Goal: Find specific page/section

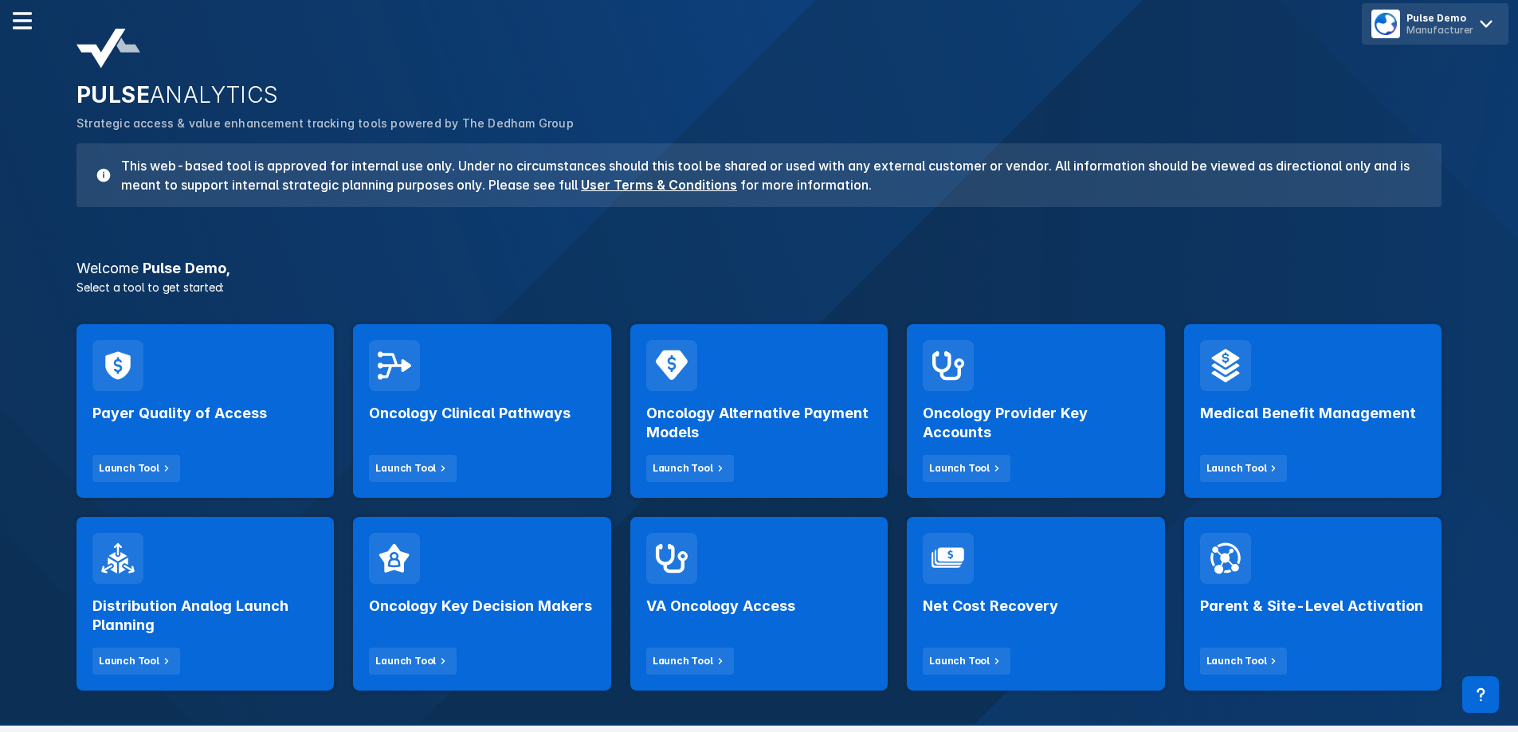
scroll to position [80, 0]
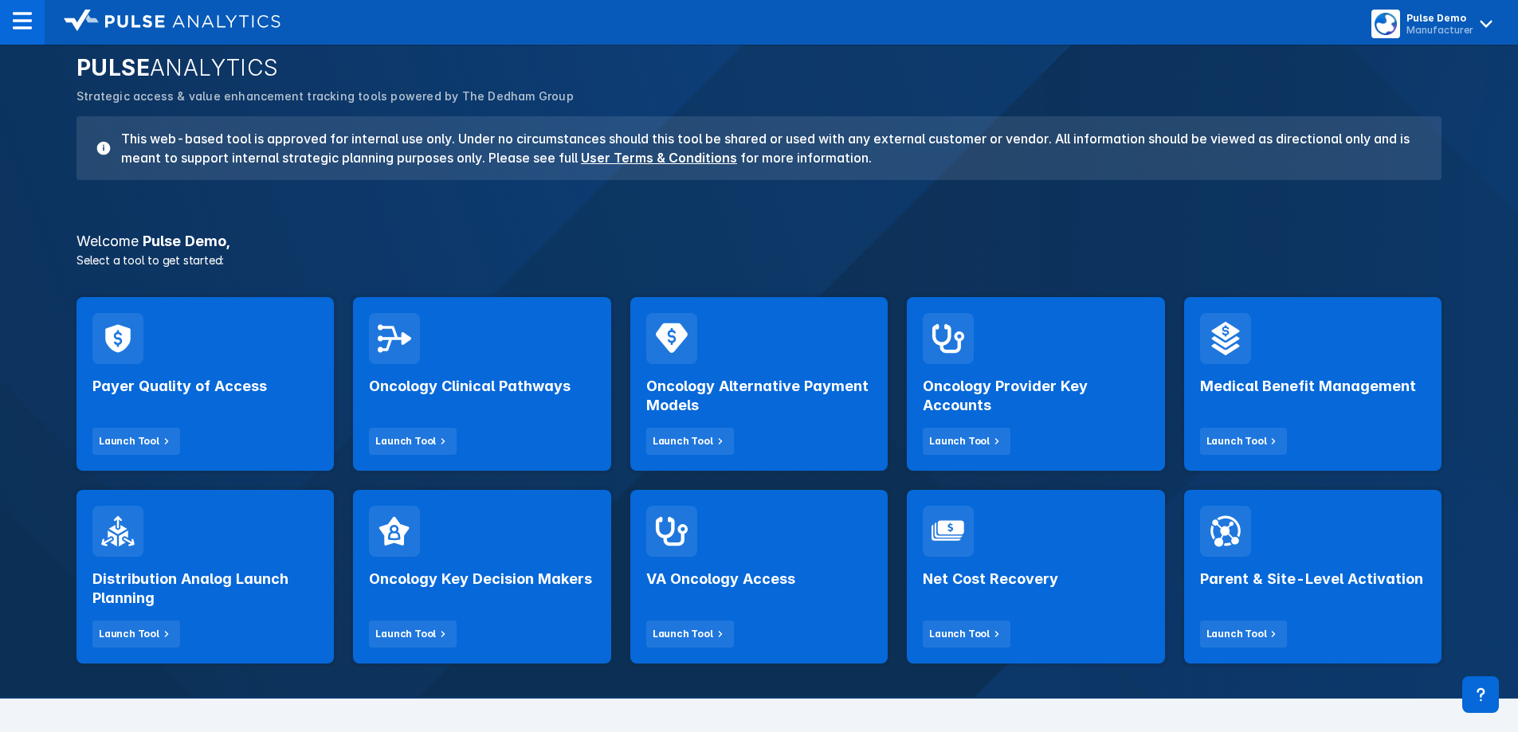
click at [713, 635] on icon at bounding box center [720, 634] width 14 height 14
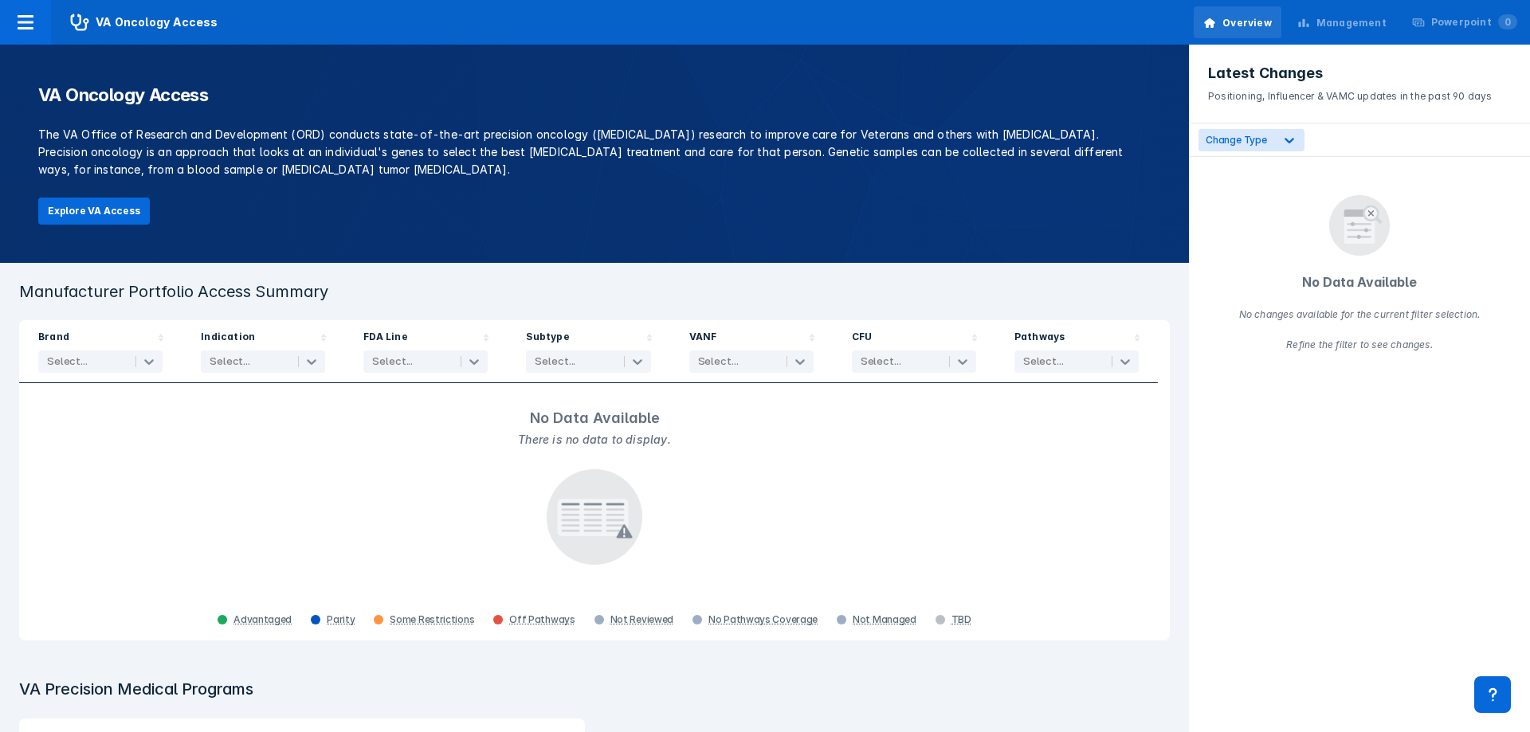
click at [1372, 16] on div "Management" at bounding box center [1351, 23] width 70 height 14
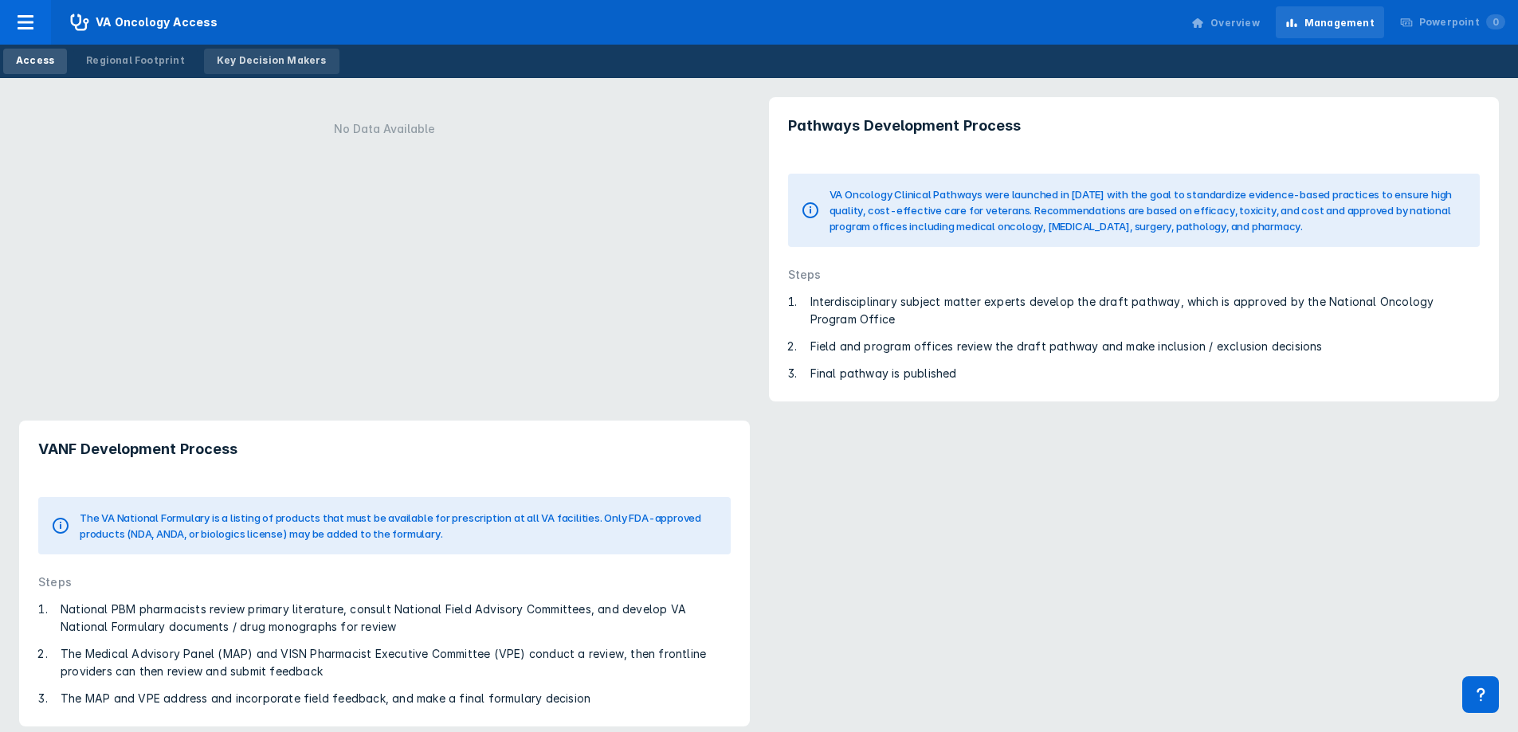
click at [247, 52] on link "Key Decision Makers" at bounding box center [271, 62] width 135 height 26
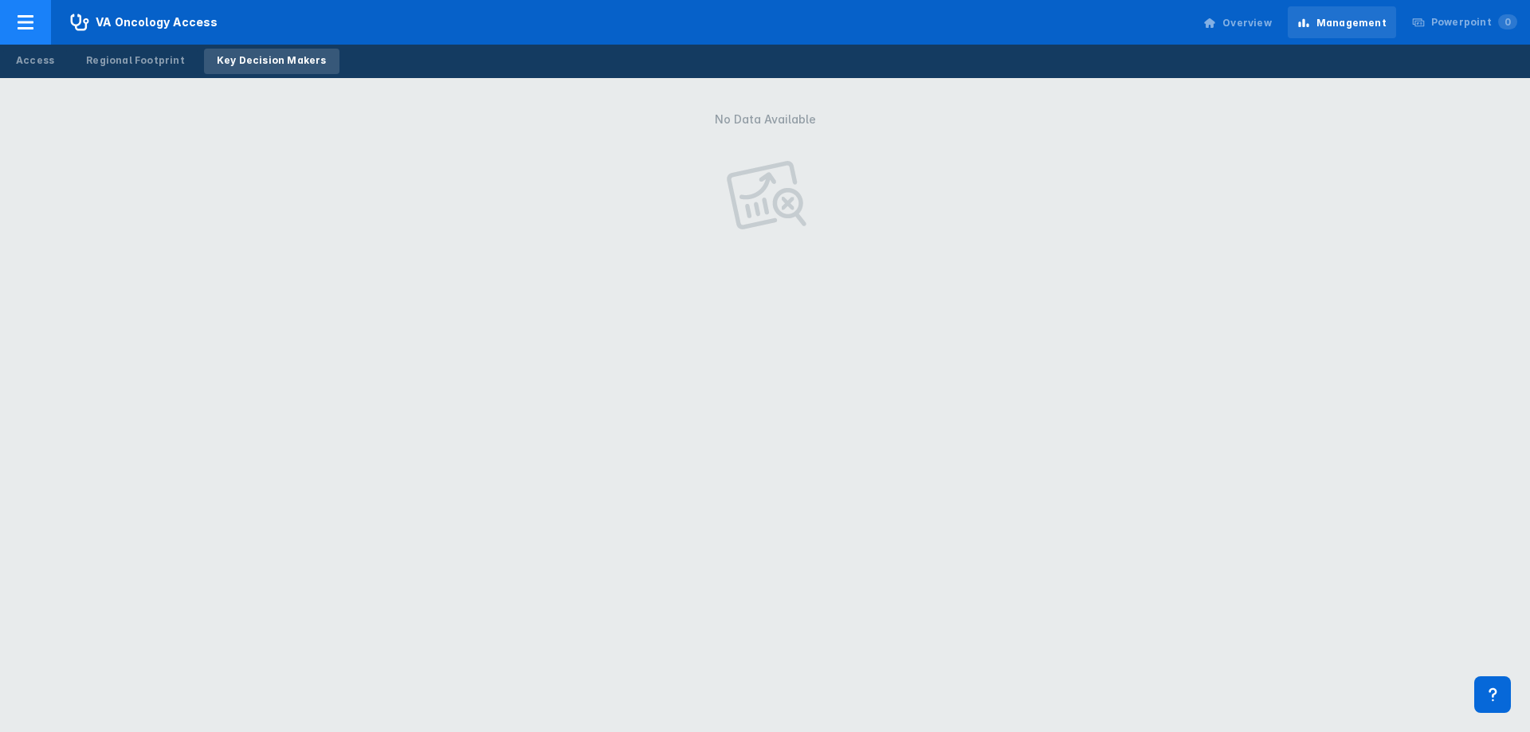
click at [23, 25] on icon at bounding box center [25, 22] width 19 height 19
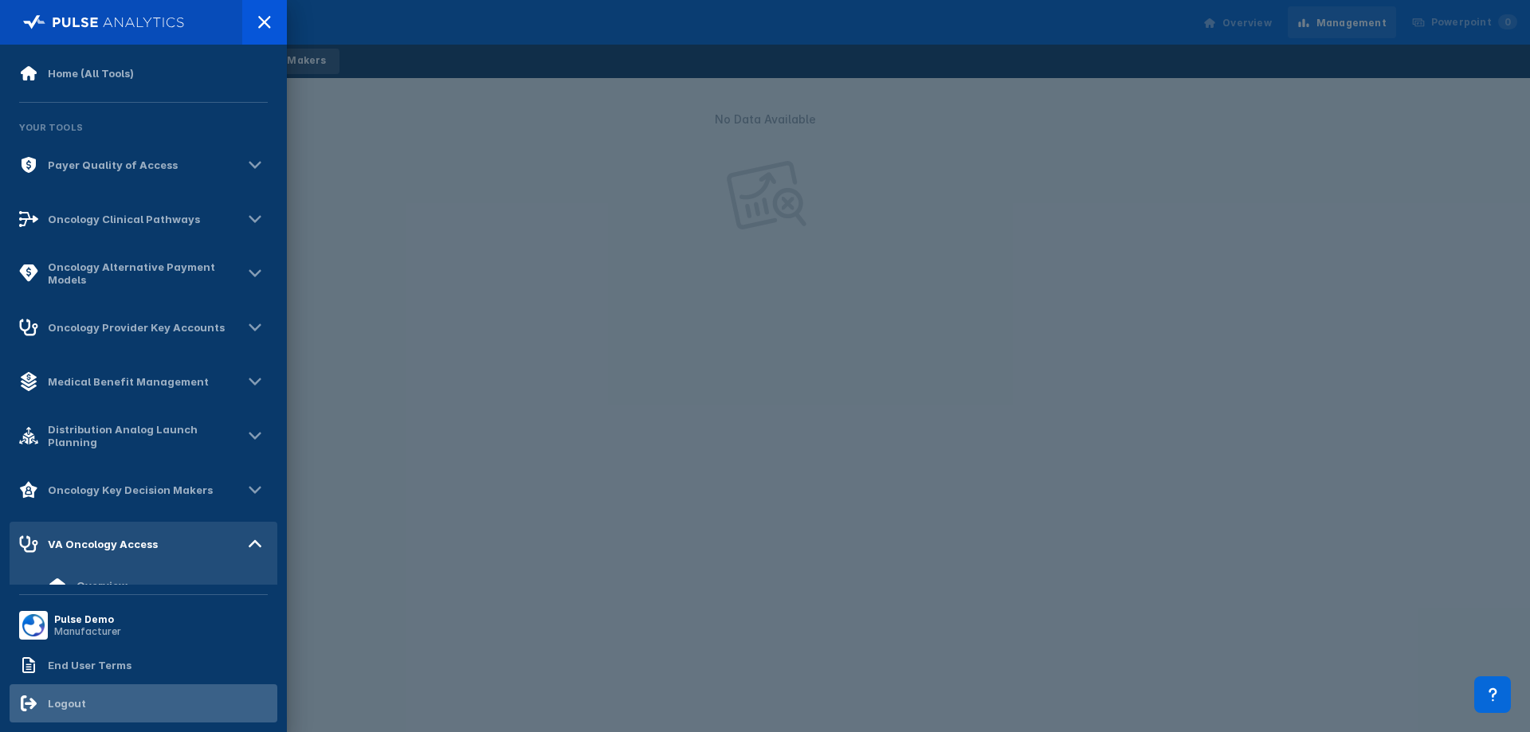
click at [49, 695] on div "Logout" at bounding box center [52, 703] width 67 height 19
